Goal: Information Seeking & Learning: Learn about a topic

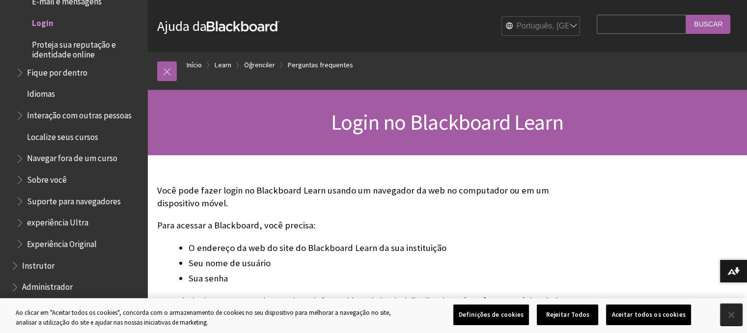
click at [729, 318] on button "Fechar" at bounding box center [731, 315] width 22 height 22
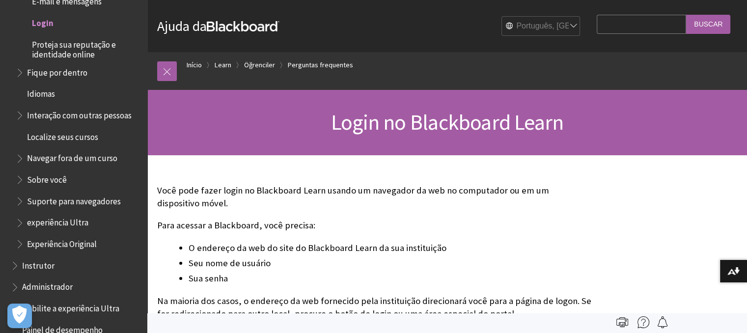
click at [635, 29] on input "Search Query" at bounding box center [641, 24] width 89 height 19
click at [190, 59] on link "Início" at bounding box center [194, 65] width 15 height 12
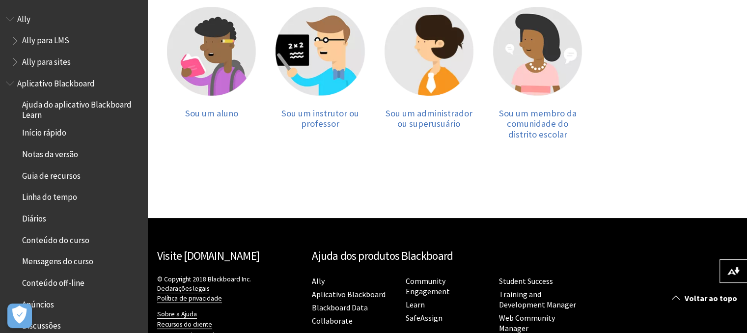
scroll to position [228, 0]
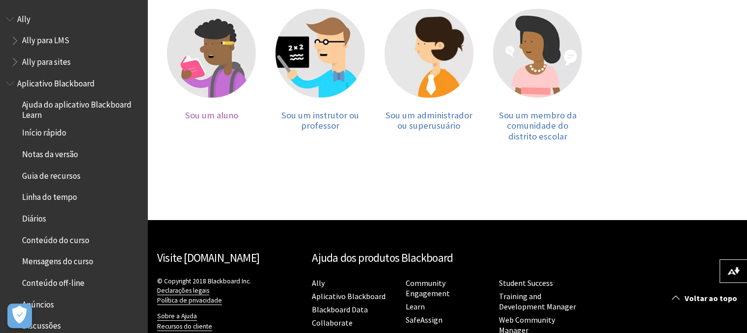
click at [215, 57] on img at bounding box center [211, 53] width 89 height 89
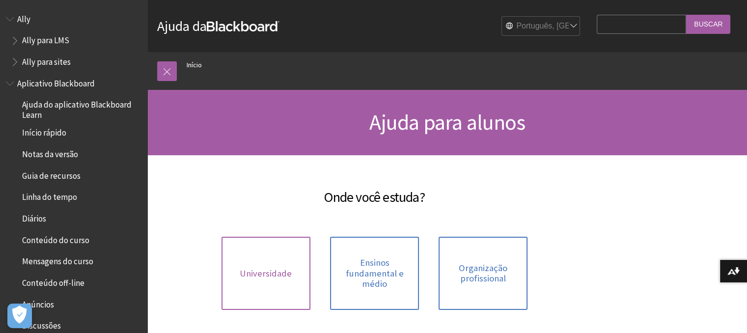
click at [282, 270] on span "Universidade" at bounding box center [266, 273] width 52 height 11
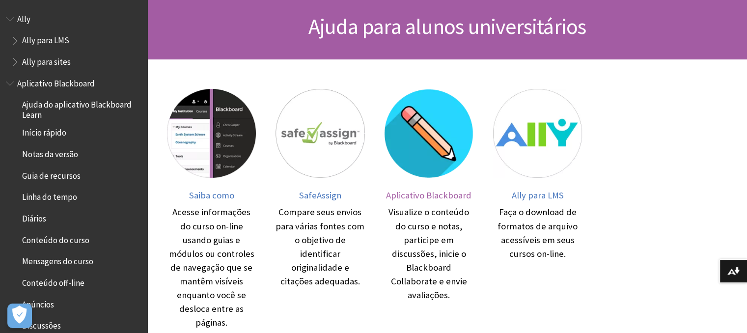
scroll to position [98, 0]
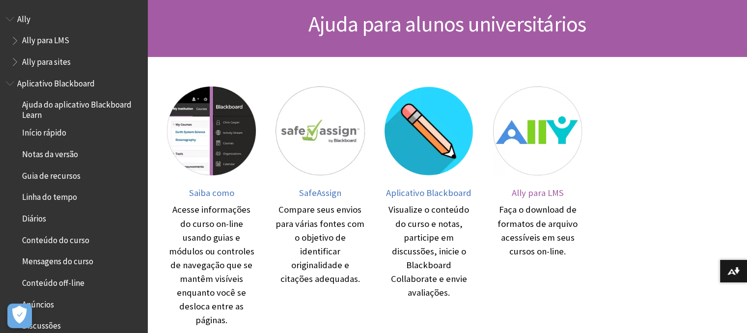
click at [532, 154] on img at bounding box center [537, 130] width 89 height 89
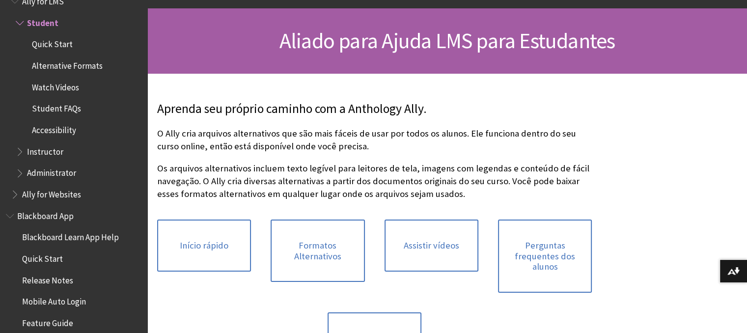
scroll to position [196, 0]
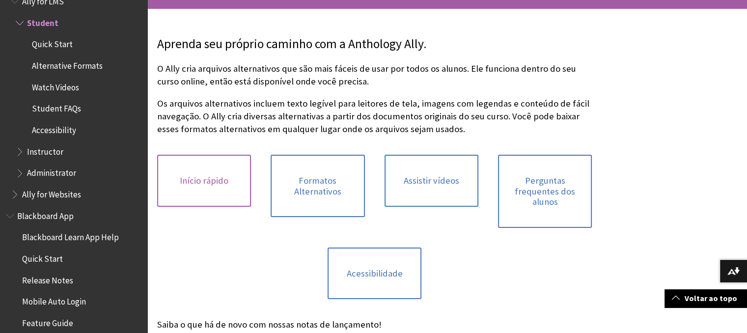
click at [218, 186] on link "Início rápido" at bounding box center [204, 181] width 94 height 52
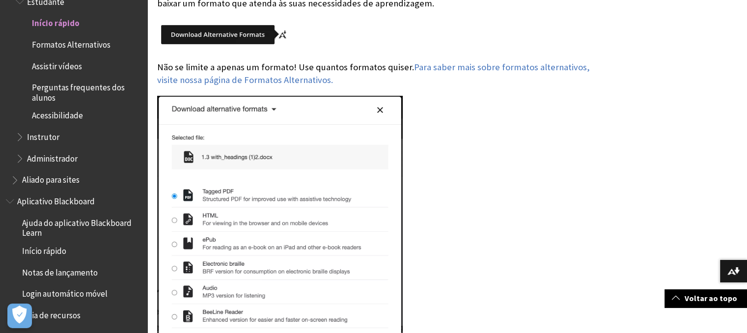
scroll to position [344, 0]
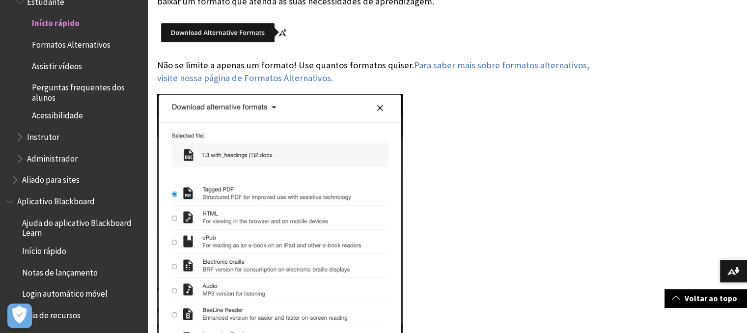
click at [287, 199] on img at bounding box center [280, 270] width 246 height 353
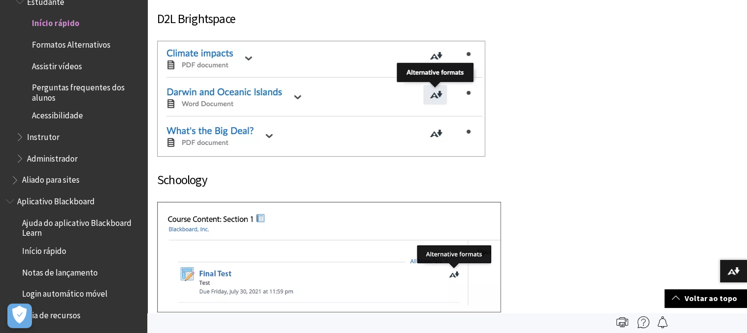
scroll to position [1719, 0]
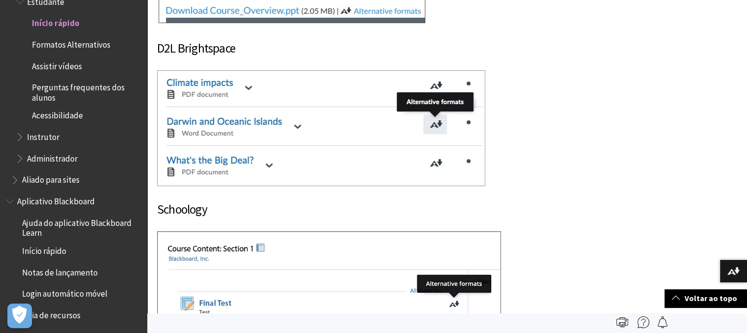
click at [314, 162] on img at bounding box center [321, 128] width 328 height 116
click at [269, 168] on img at bounding box center [321, 128] width 328 height 116
click at [388, 122] on img at bounding box center [321, 128] width 328 height 116
click at [182, 111] on img at bounding box center [321, 128] width 328 height 116
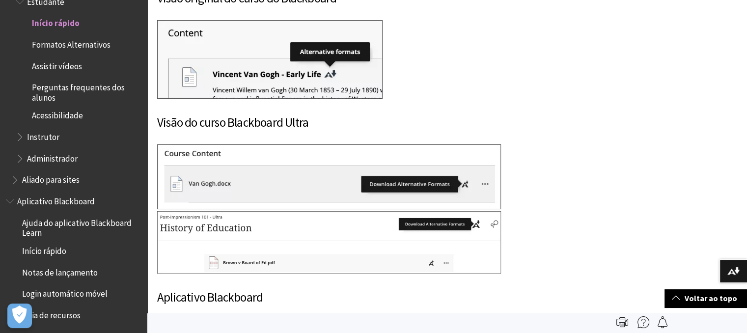
scroll to position [884, 0]
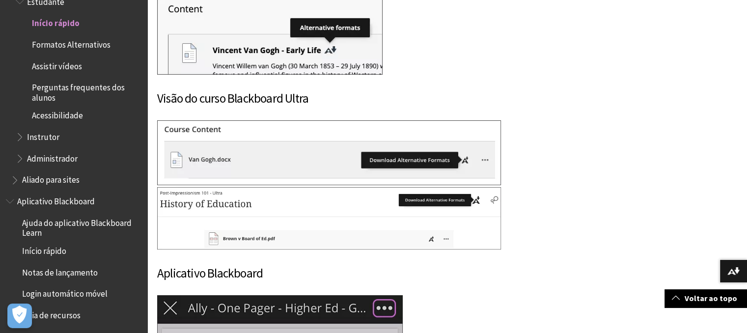
click at [279, 214] on img at bounding box center [329, 218] width 344 height 62
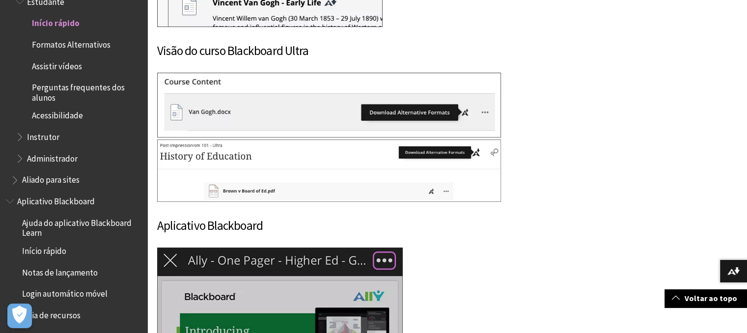
scroll to position [933, 0]
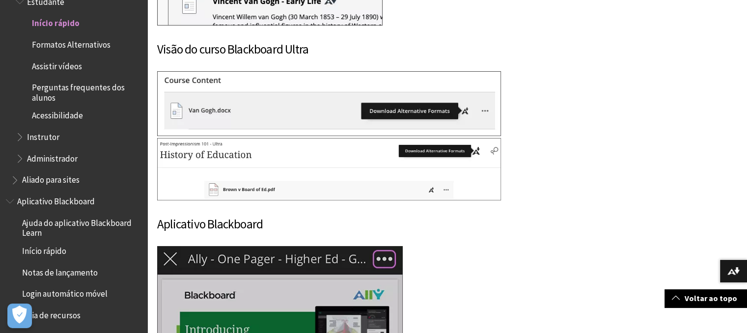
click at [382, 171] on img at bounding box center [329, 169] width 344 height 62
click at [404, 171] on img at bounding box center [329, 169] width 344 height 62
click at [416, 169] on img at bounding box center [329, 169] width 344 height 62
drag, startPoint x: 385, startPoint y: 165, endPoint x: 379, endPoint y: 166, distance: 5.9
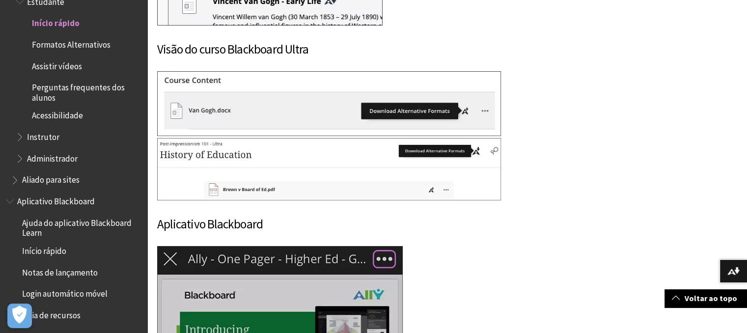
click at [379, 166] on img at bounding box center [329, 169] width 344 height 62
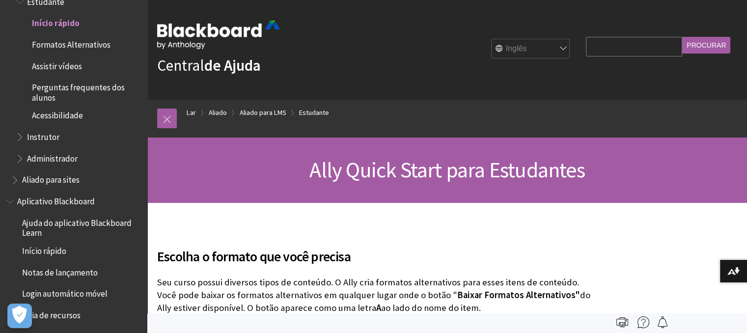
scroll to position [0, 0]
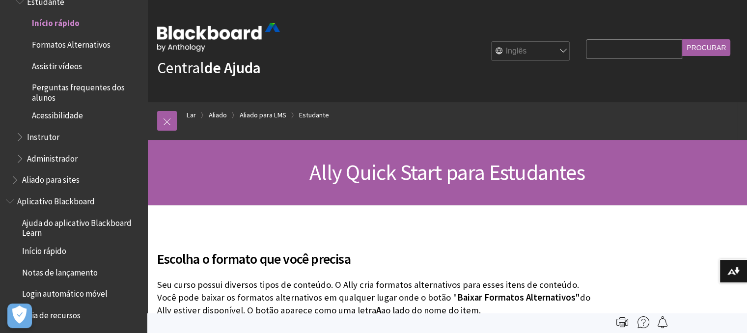
click at [635, 46] on input "Consulta de pesquisa" at bounding box center [634, 48] width 96 height 19
click at [525, 50] on select "Inglês árabe Catalão Cimraeg Alemão Espanhol Suomi francês עברית Italiano 日本語 한…" at bounding box center [531, 52] width 79 height 20
select select "/pt-br/Ally/Ally_for_LMS/Student/Quick_Start"
click at [492, 42] on select "Inglês árabe Catalão Cimraeg Alemão Espanhol Suomi francês עברית Italiano 日本語 한…" at bounding box center [531, 52] width 79 height 20
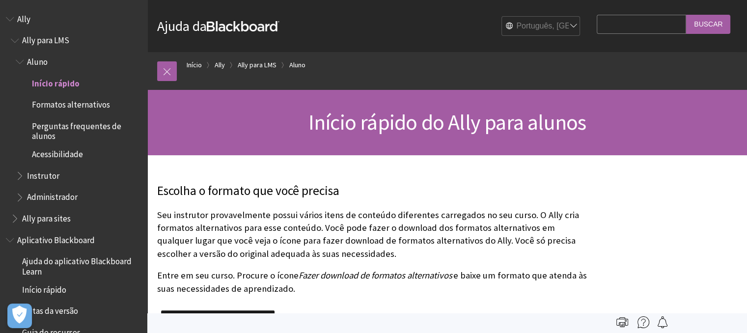
scroll to position [60, 0]
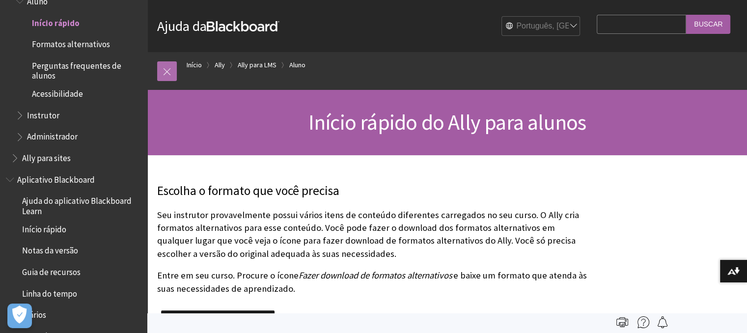
click at [169, 71] on link at bounding box center [167, 71] width 20 height 20
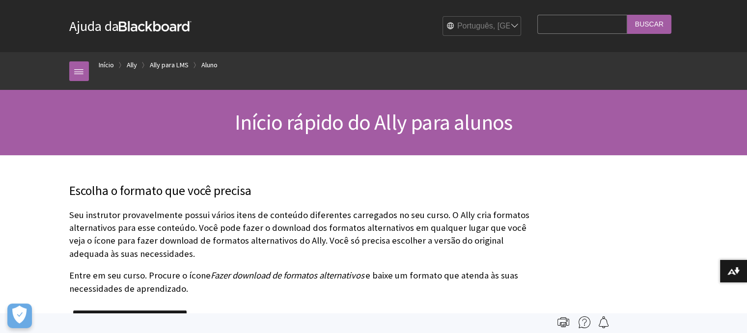
click at [544, 18] on input "Search Query" at bounding box center [581, 24] width 89 height 19
type input "q"
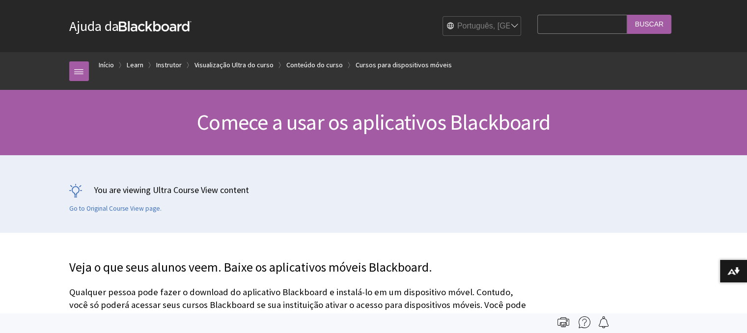
scroll to position [1378, 0]
click at [481, 325] on div at bounding box center [373, 323] width 629 height 20
click at [84, 73] on link at bounding box center [79, 71] width 20 height 20
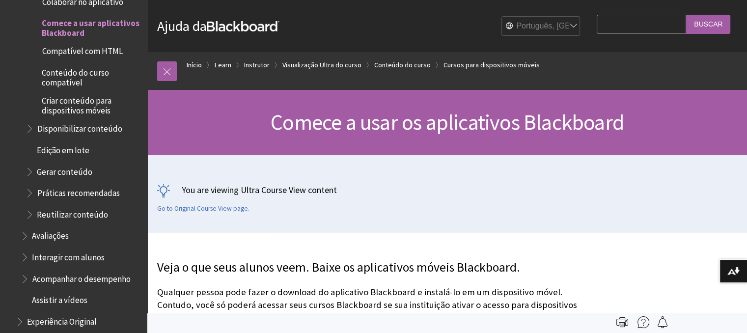
click at [618, 32] on input "Search Query" at bounding box center [641, 24] width 89 height 19
type input "slide"
click at [686, 15] on input "Buscar" at bounding box center [708, 24] width 44 height 19
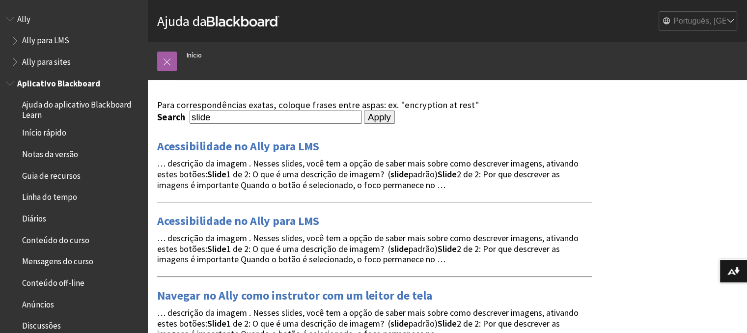
click at [62, 101] on span "Ajuda do aplicativo Blackboard Learn" at bounding box center [81, 108] width 118 height 23
